Goal: Download file/media

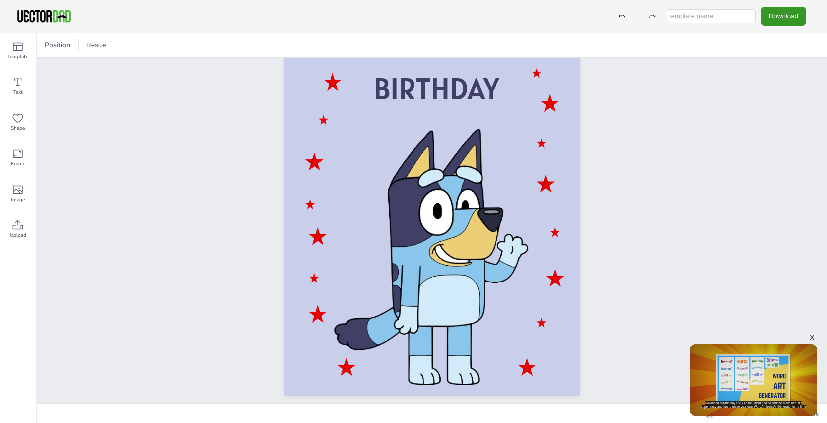
click at [787, 15] on button "Download" at bounding box center [783, 16] width 45 height 18
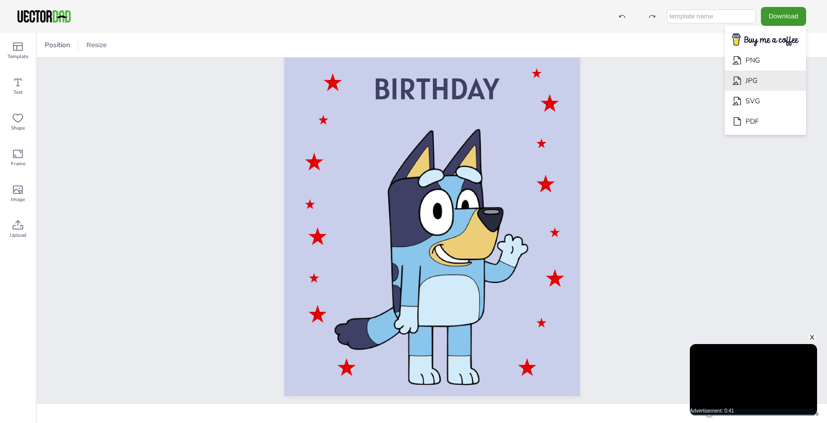
click at [771, 78] on li "JPG" at bounding box center [764, 81] width 81 height 20
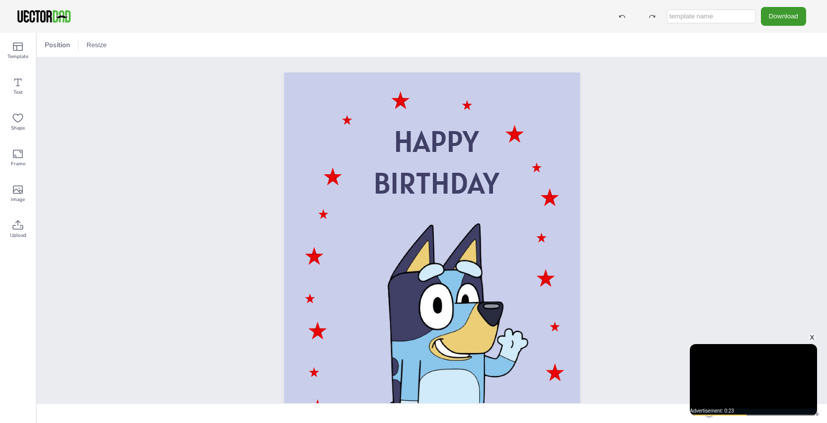
scroll to position [94, 0]
